Goal: Find specific page/section: Find specific page/section

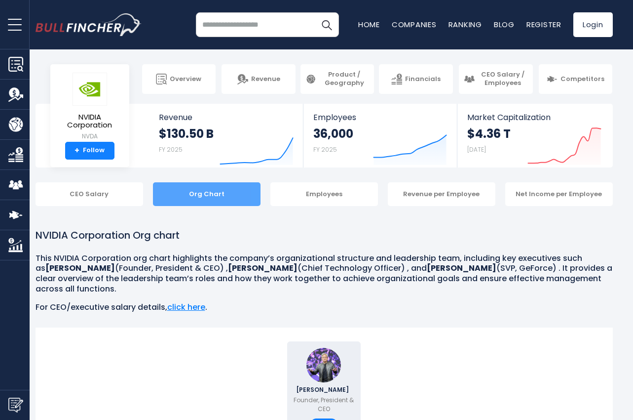
click at [214, 188] on div "Org Chart" at bounding box center [207, 194] width 108 height 24
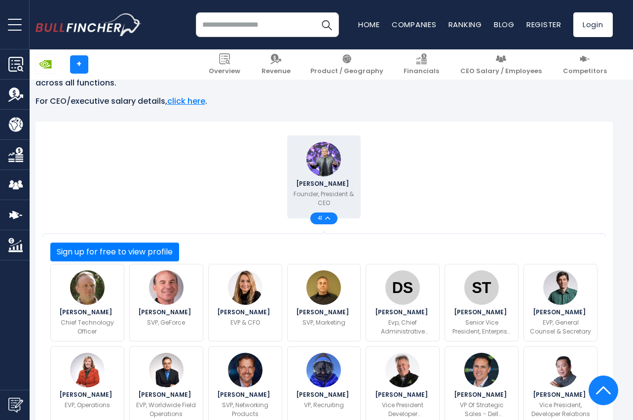
scroll to position [234, 0]
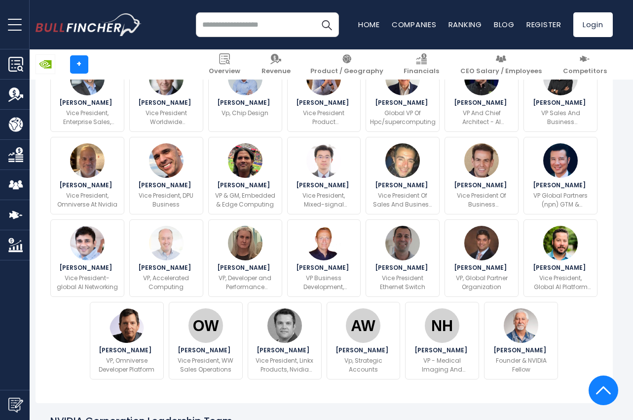
scroll to position [580, 0]
click at [80, 33] on img "Go to homepage" at bounding box center [89, 24] width 106 height 23
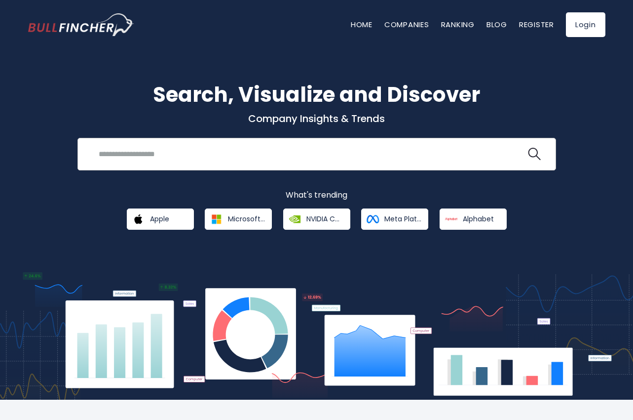
click at [284, 162] on input "search" at bounding box center [309, 154] width 433 height 18
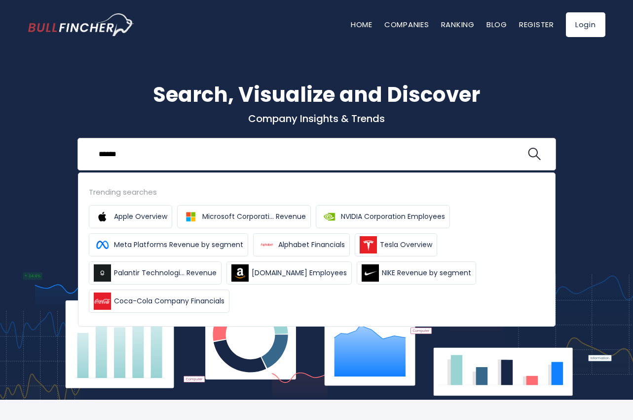
type input "******"
click at [528, 148] on button at bounding box center [534, 154] width 13 height 13
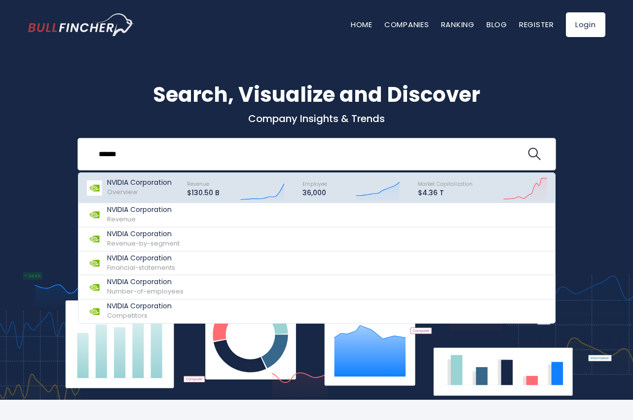
click at [148, 189] on div "NVIDIA Corporation Overview" at bounding box center [139, 187] width 65 height 19
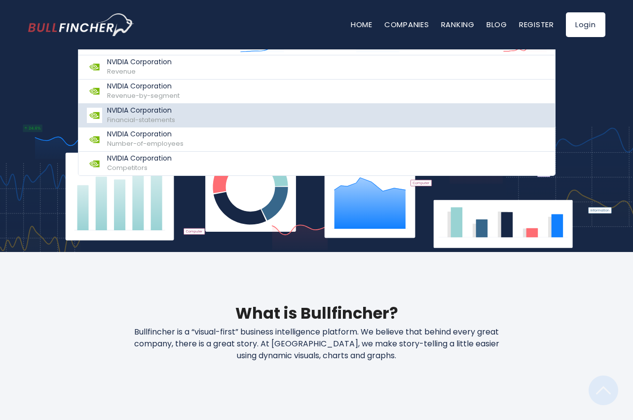
scroll to position [149, 0]
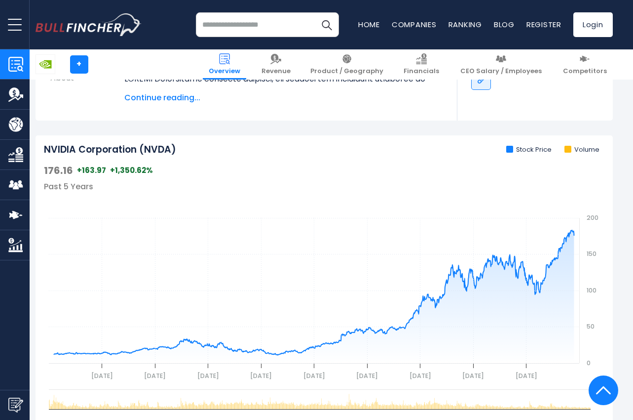
scroll to position [261, 0]
